Goal: Navigation & Orientation: Find specific page/section

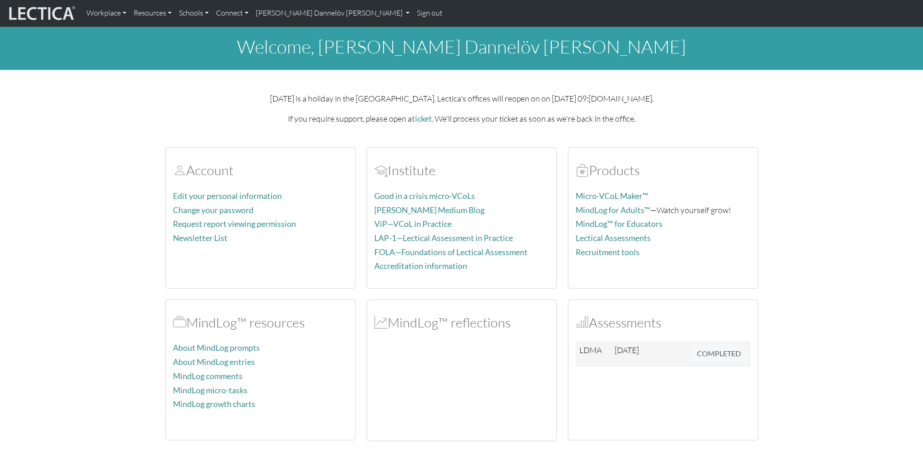
scroll to position [223, 0]
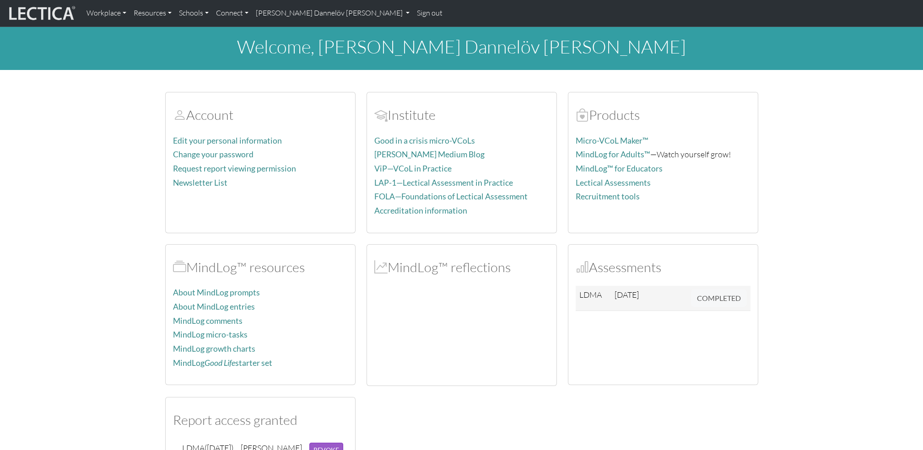
scroll to position [223, 0]
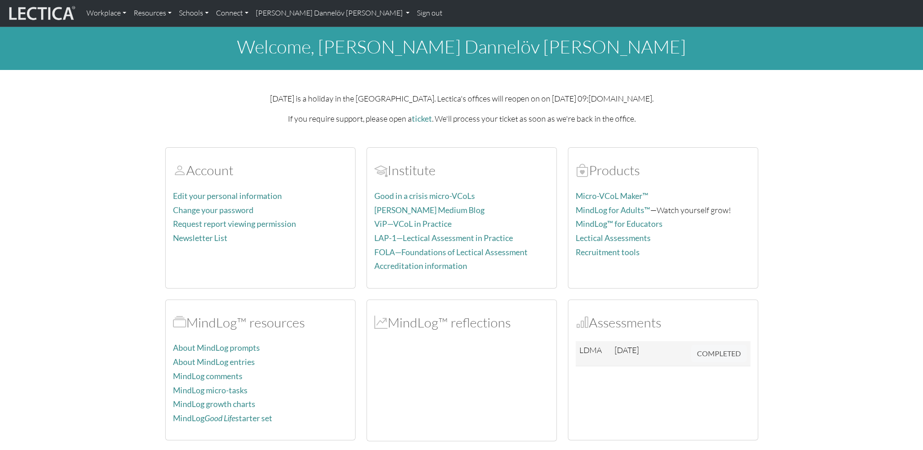
scroll to position [223, 0]
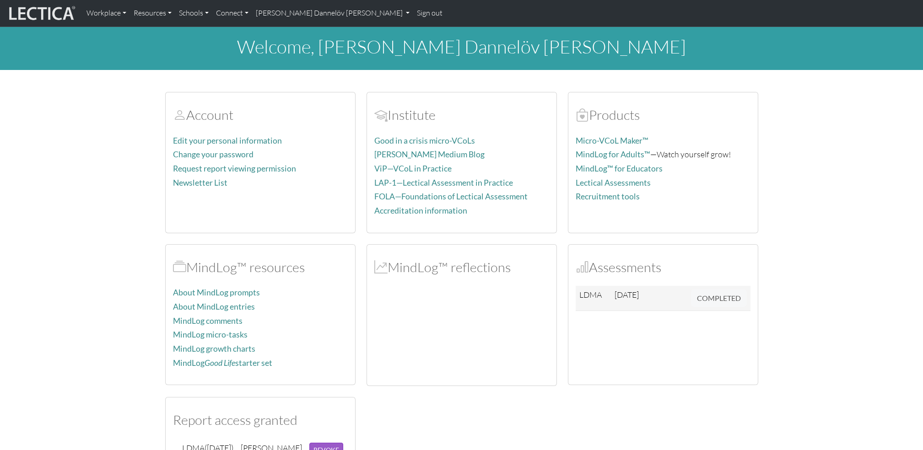
scroll to position [279, 0]
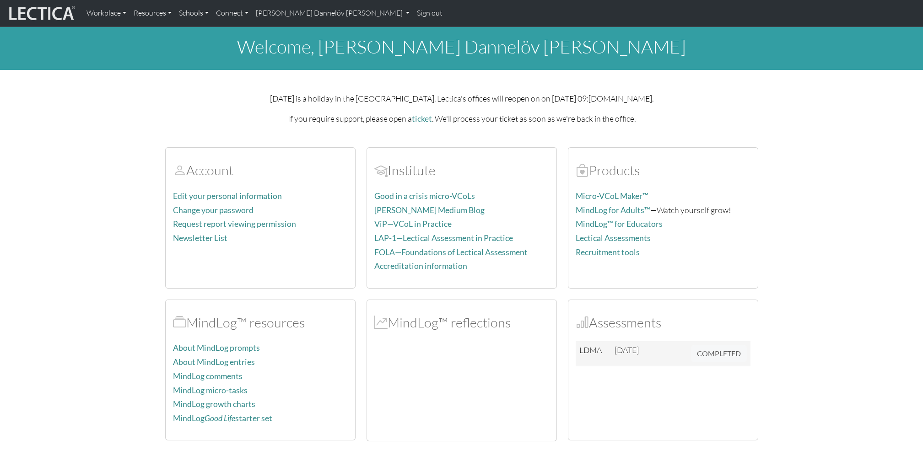
scroll to position [279, 0]
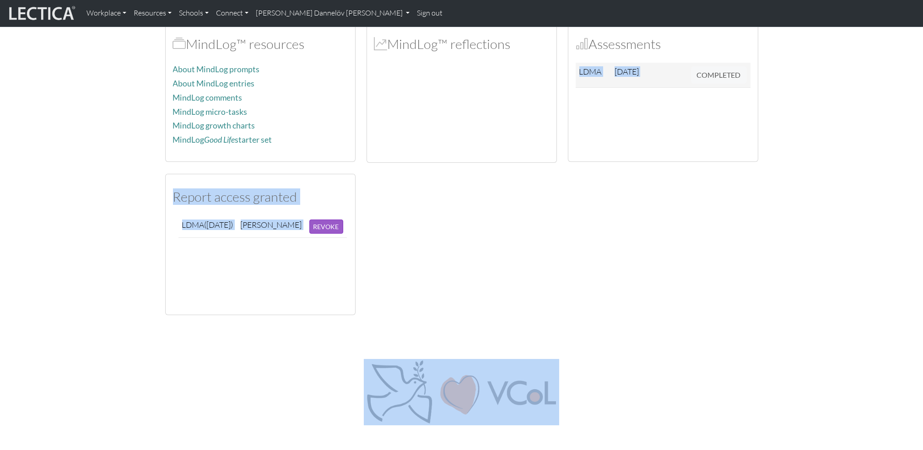
drag, startPoint x: 917, startPoint y: 322, endPoint x: 901, endPoint y: 271, distance: 53.1
click at [901, 271] on body "Workplace Assessments Why LectaTests? About LectaTests Leadership Leader develo…" at bounding box center [461, 168] width 923 height 894
click at [741, 349] on div "© 2025 Lectica, Inc. All rights reserved. Lectica is a not for profit 501(c)(3)…" at bounding box center [462, 401] width 604 height 128
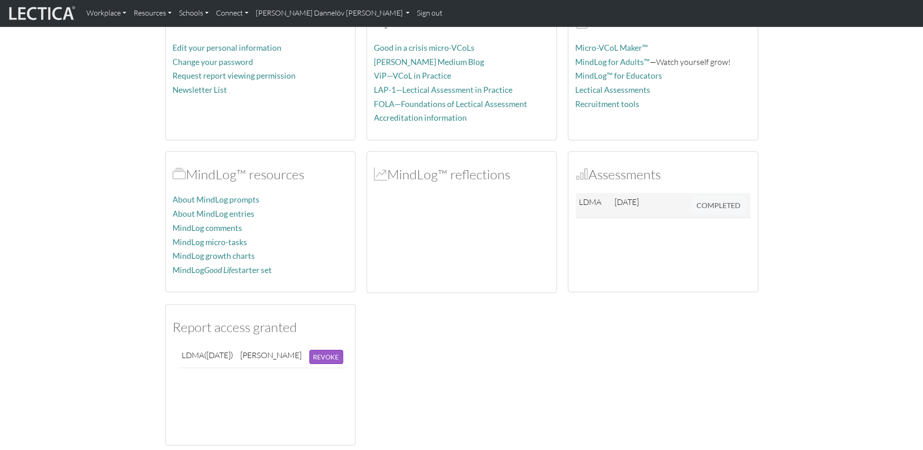
scroll to position [149, 0]
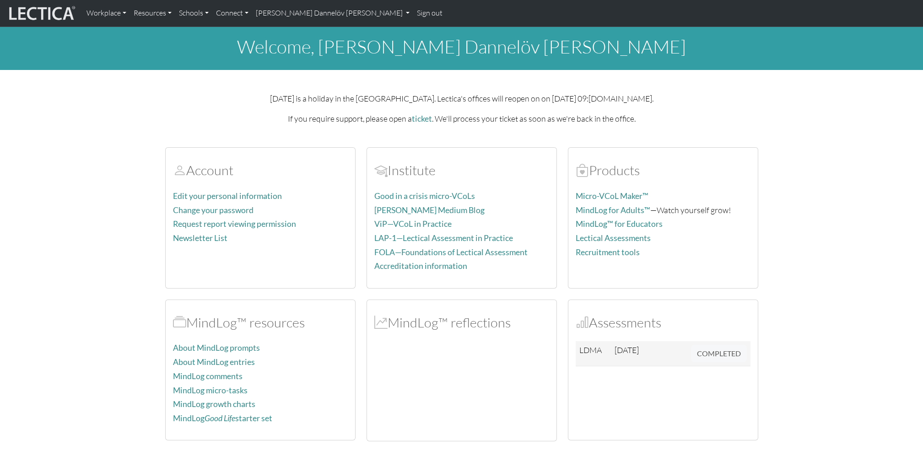
scroll to position [149, 0]
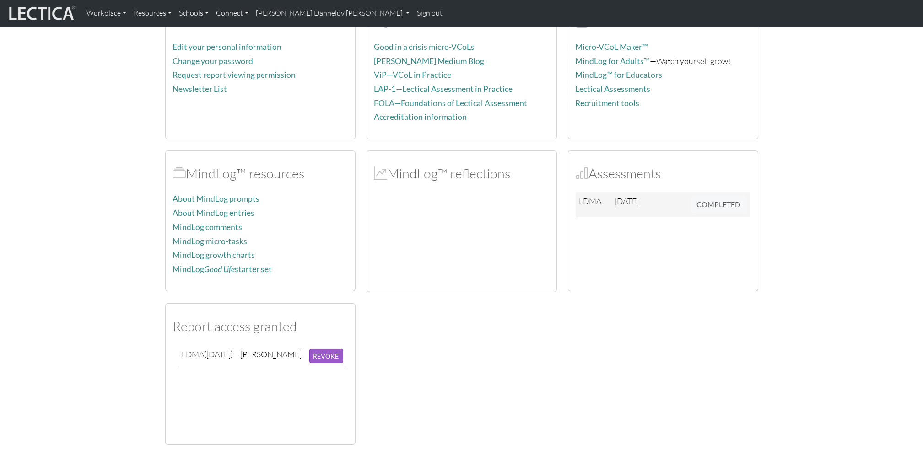
click at [87, 154] on section "Account Edit your personal information Change your password Request report view…" at bounding box center [461, 216] width 923 height 458
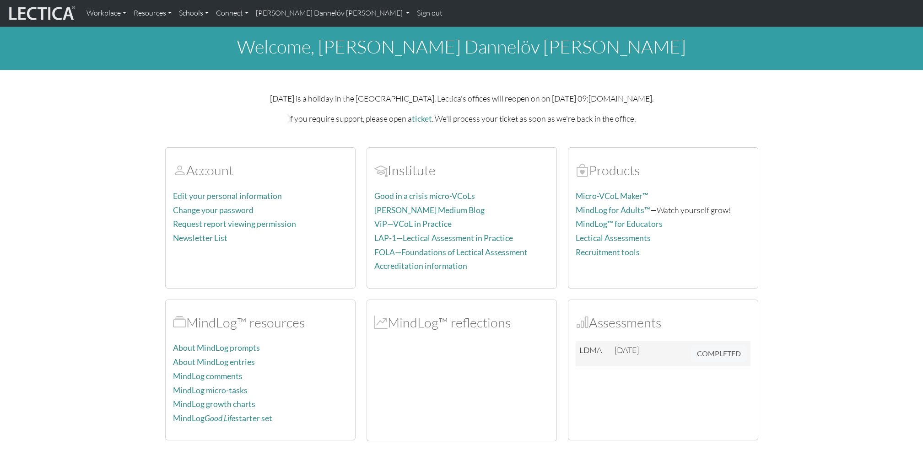
scroll to position [149, 0]
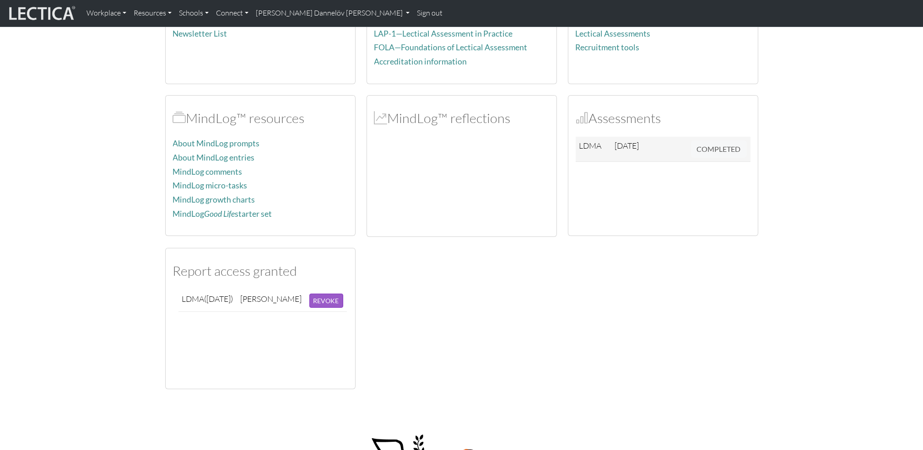
scroll to position [204, 0]
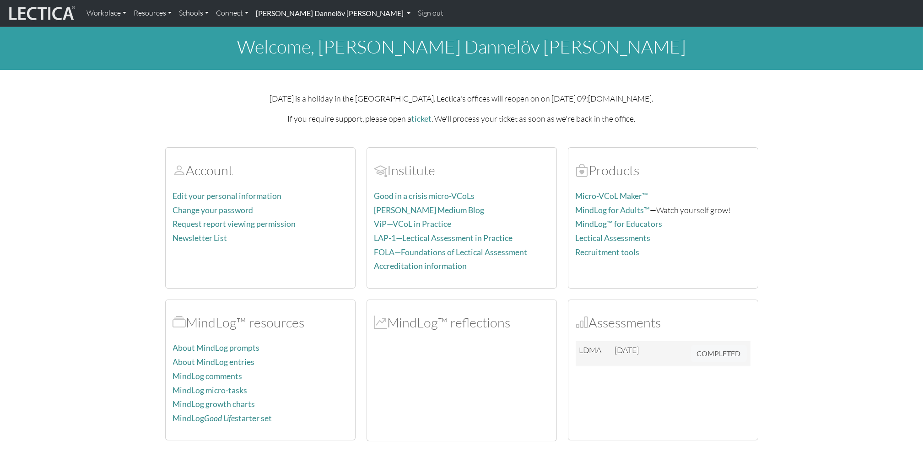
click at [336, 17] on link "[PERSON_NAME] Dannelöv [PERSON_NAME]" at bounding box center [333, 13] width 162 height 19
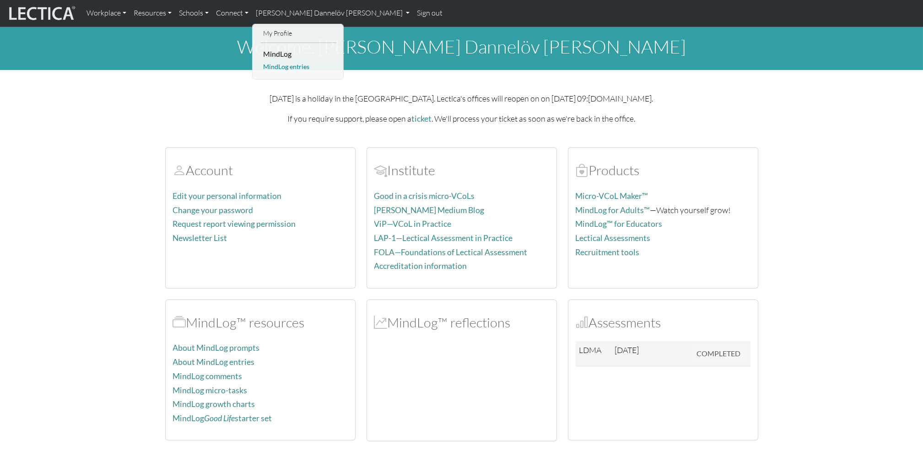
click at [286, 65] on link "MindLog entries" at bounding box center [298, 66] width 75 height 11
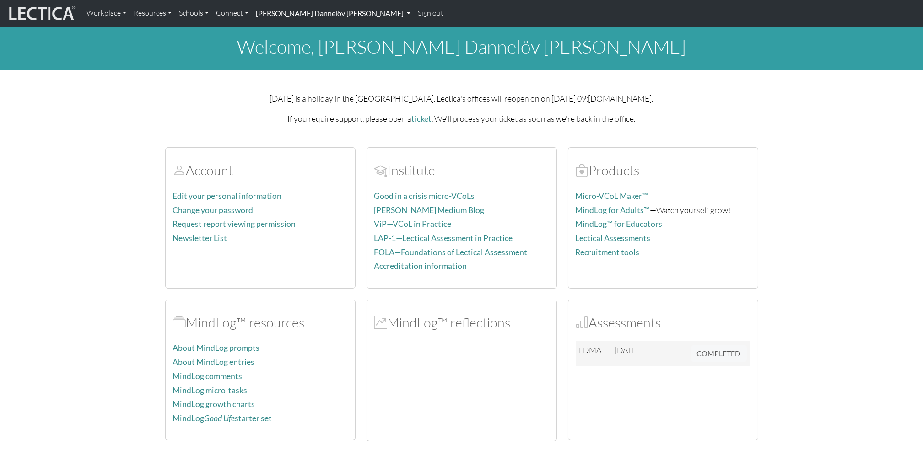
click at [346, 12] on link "[PERSON_NAME] Dannelöv [PERSON_NAME]" at bounding box center [333, 13] width 162 height 19
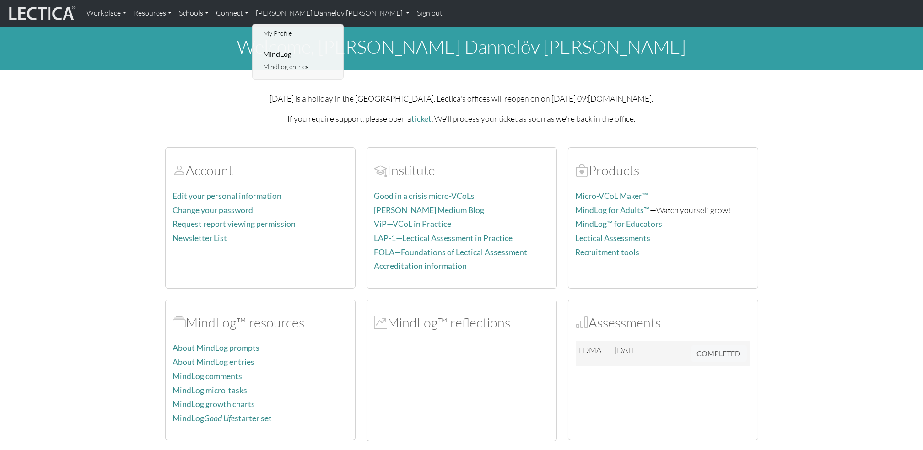
click at [272, 57] on li "MindLog" at bounding box center [298, 54] width 75 height 15
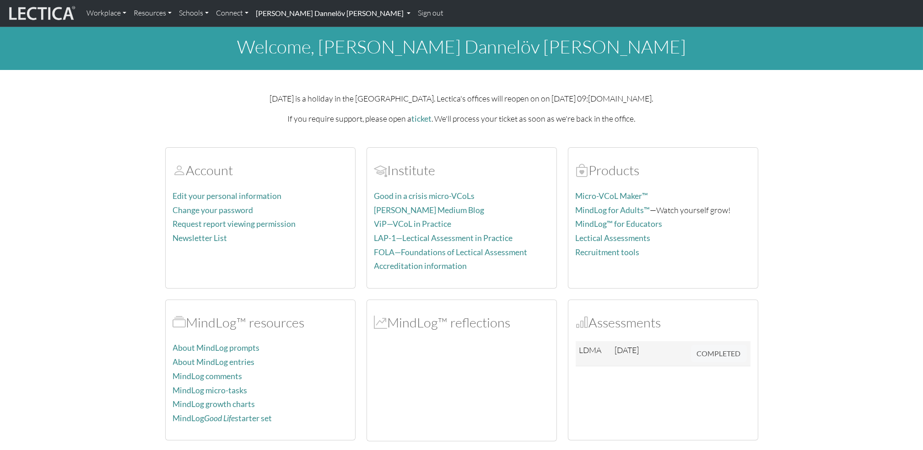
click at [318, 10] on link "[PERSON_NAME] Dannelöv [PERSON_NAME]" at bounding box center [333, 13] width 162 height 19
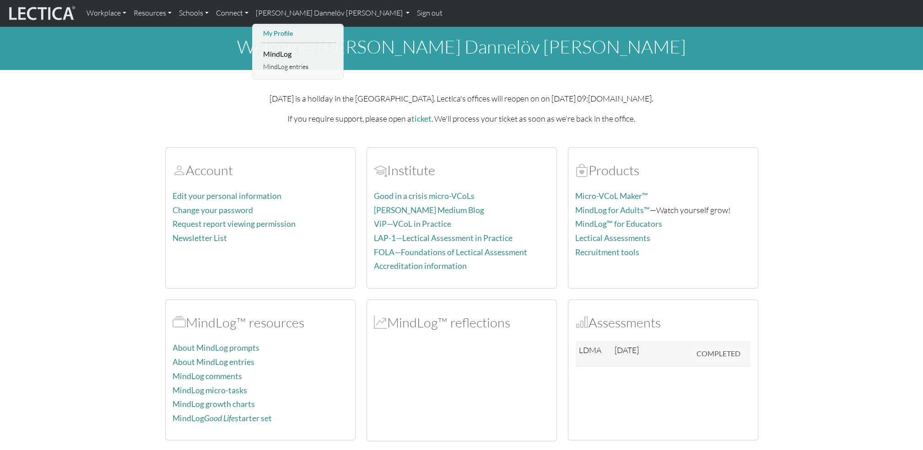
click at [295, 37] on link "My Profile" at bounding box center [298, 33] width 75 height 11
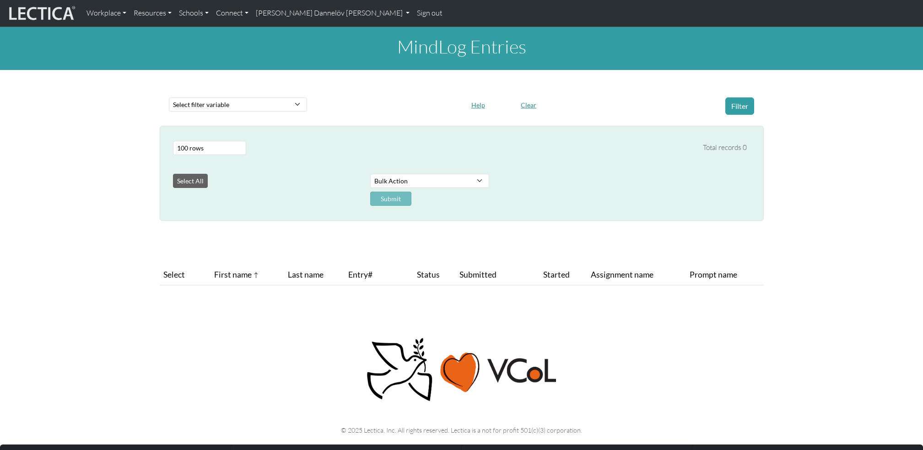
select select "100"
